Goal: Find specific page/section: Find specific page/section

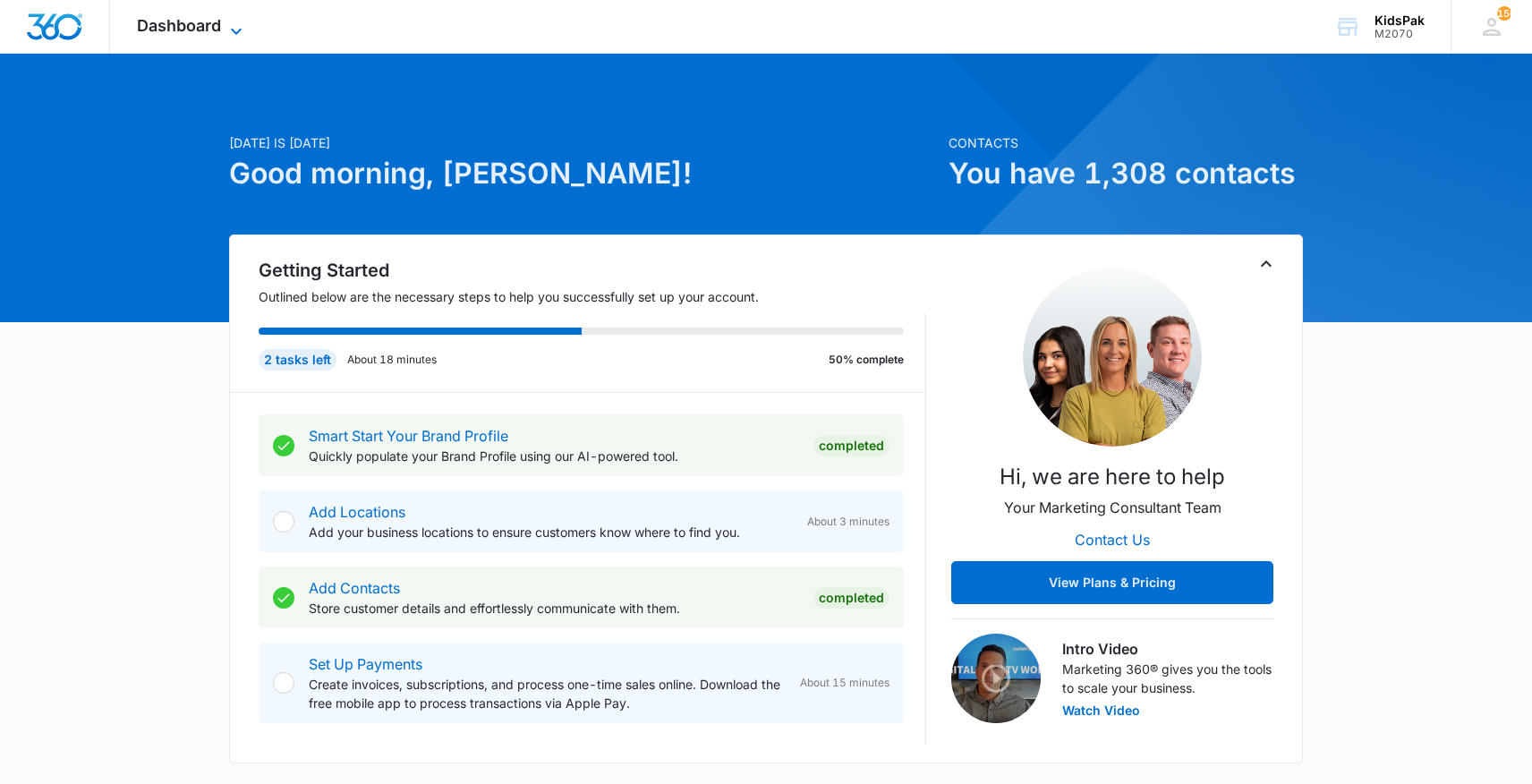
click at [193, 27] on span "Dashboard" at bounding box center [178, 25] width 85 height 19
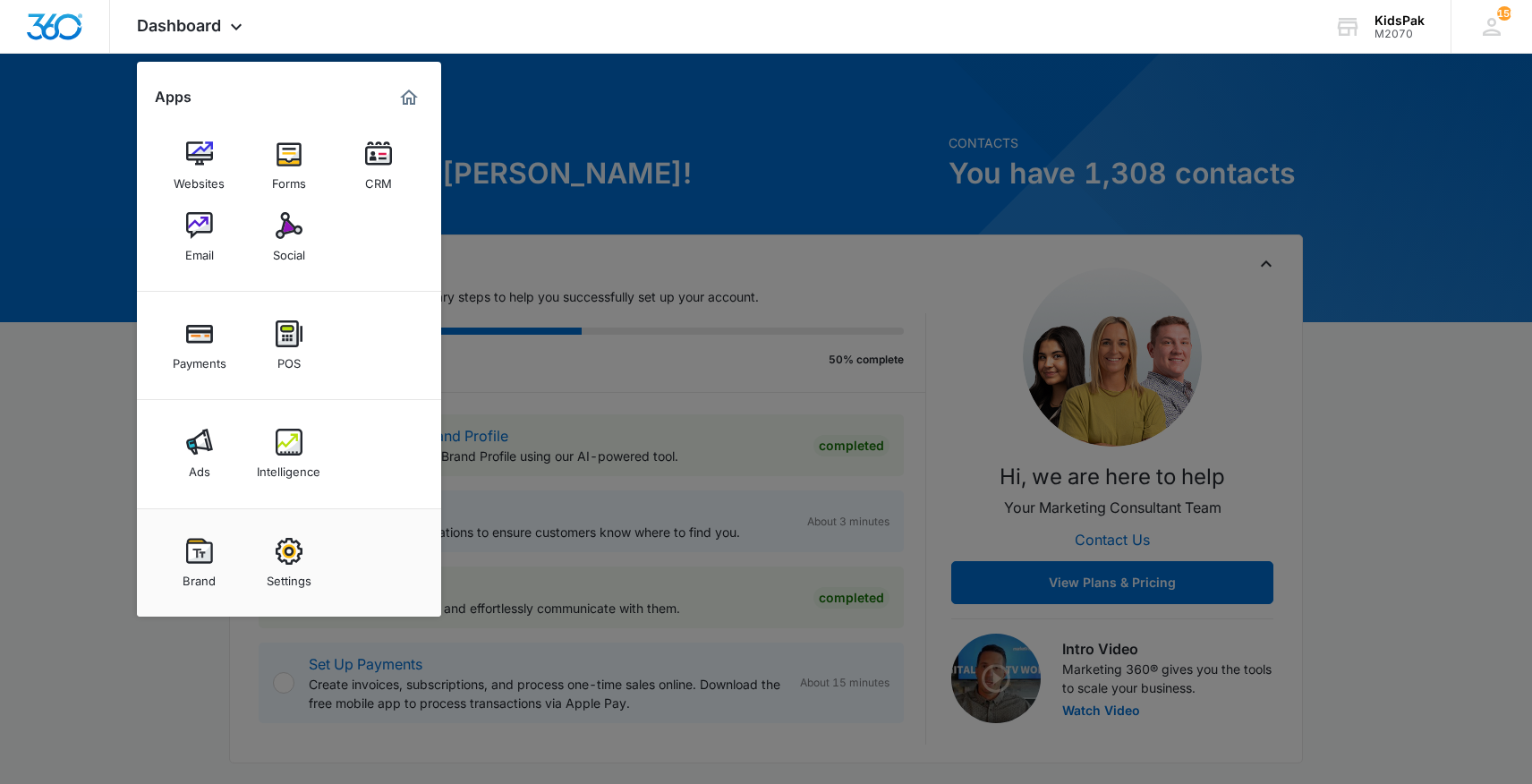
click at [371, 153] on img at bounding box center [378, 153] width 27 height 27
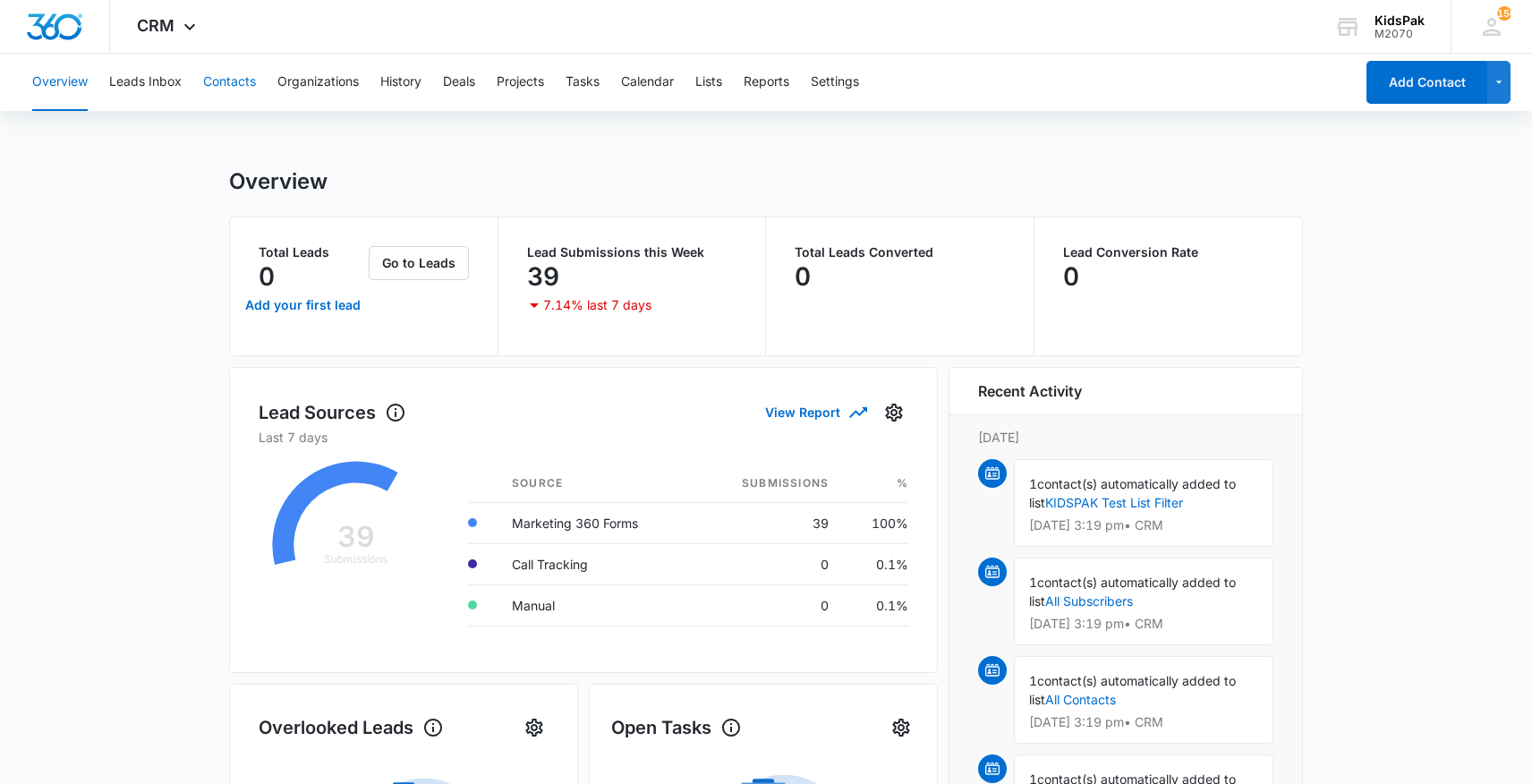
click at [233, 82] on button "Contacts" at bounding box center [229, 83] width 53 height 58
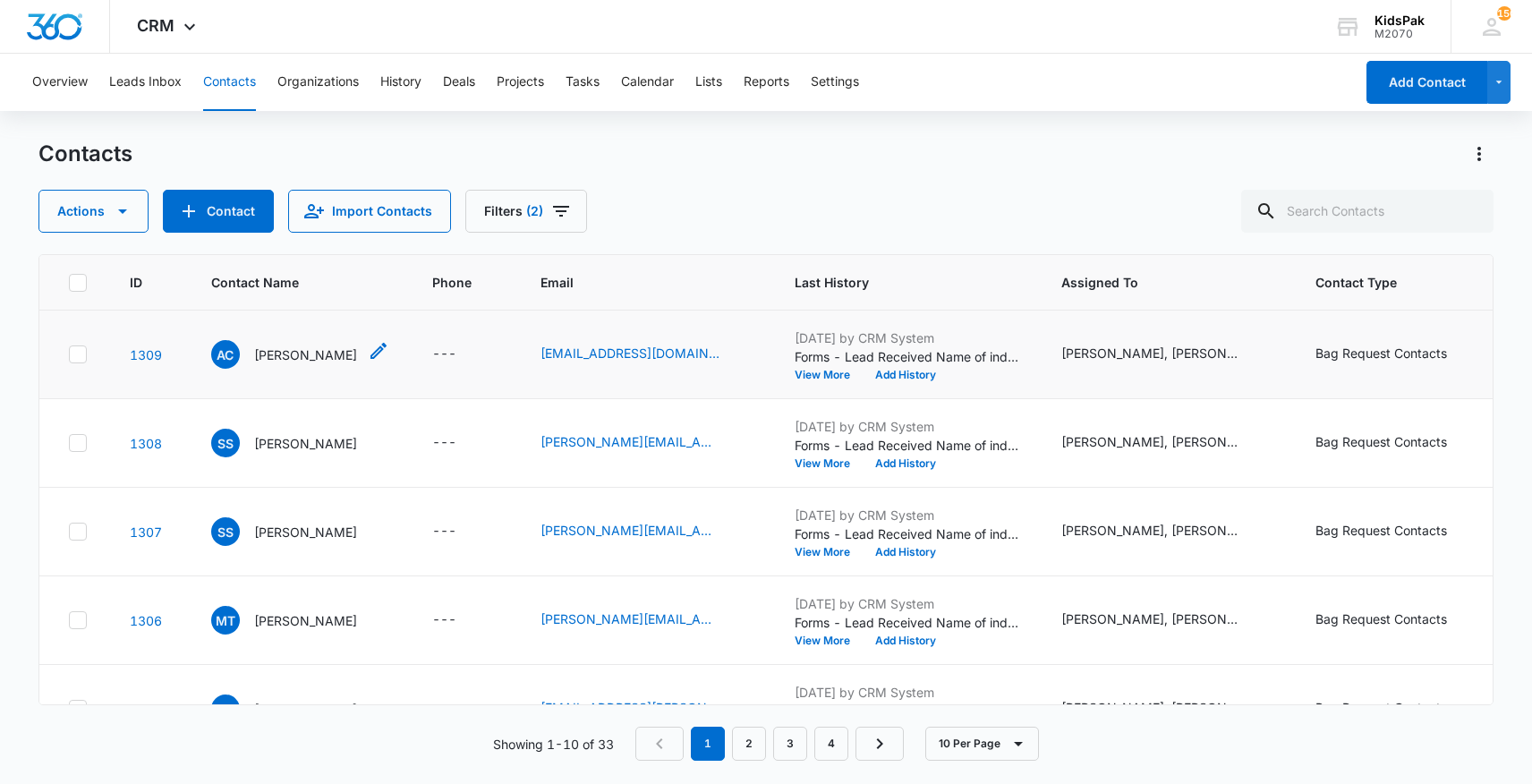
click at [299, 353] on p "[PERSON_NAME]" at bounding box center [306, 355] width 103 height 19
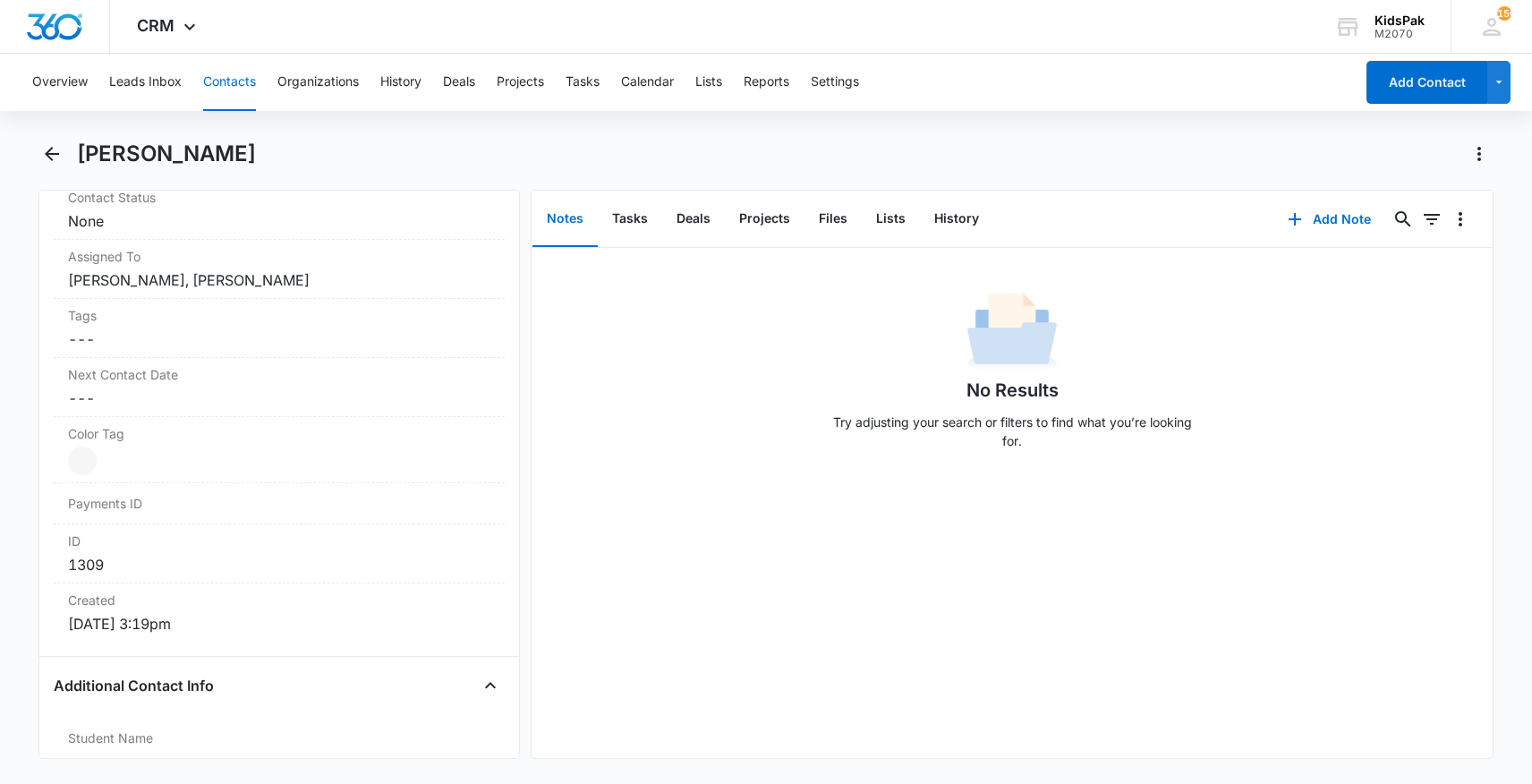
scroll to position [858, 0]
click at [48, 153] on icon "Back" at bounding box center [51, 153] width 14 height 14
